Goal: Task Accomplishment & Management: Manage account settings

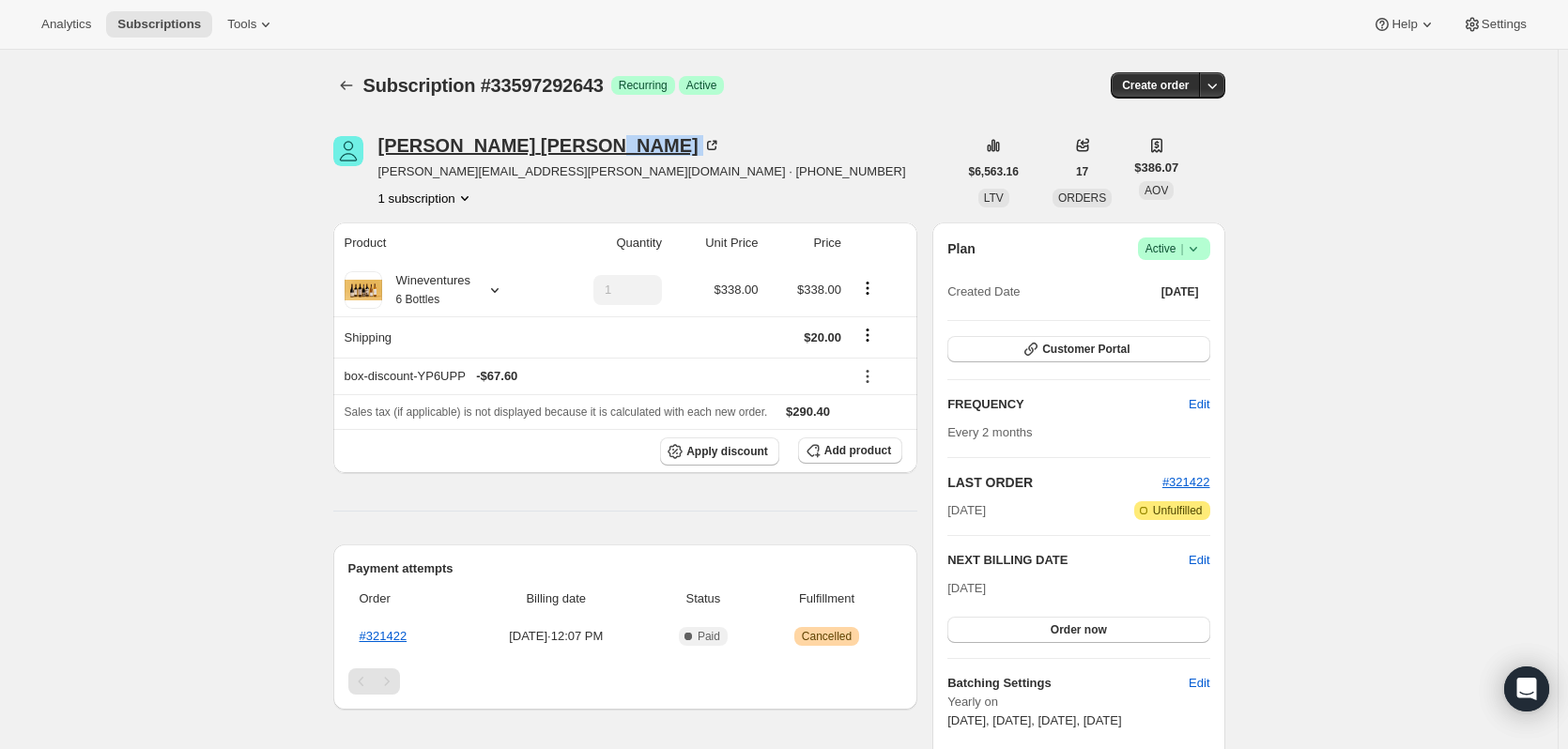
drag, startPoint x: 515, startPoint y: 142, endPoint x: 522, endPoint y: 150, distance: 10.6
click at [522, 150] on div "Robert Hinojos" at bounding box center [550, 145] width 343 height 19
drag, startPoint x: 375, startPoint y: 138, endPoint x: 519, endPoint y: 155, distance: 145.0
click at [519, 155] on div "Robert Hinojos robert.hinojos@dxpe.com · +12817033090 1 subscription" at bounding box center [646, 172] width 625 height 72
copy div "Robert Hinojos"
